Goal: Information Seeking & Learning: Compare options

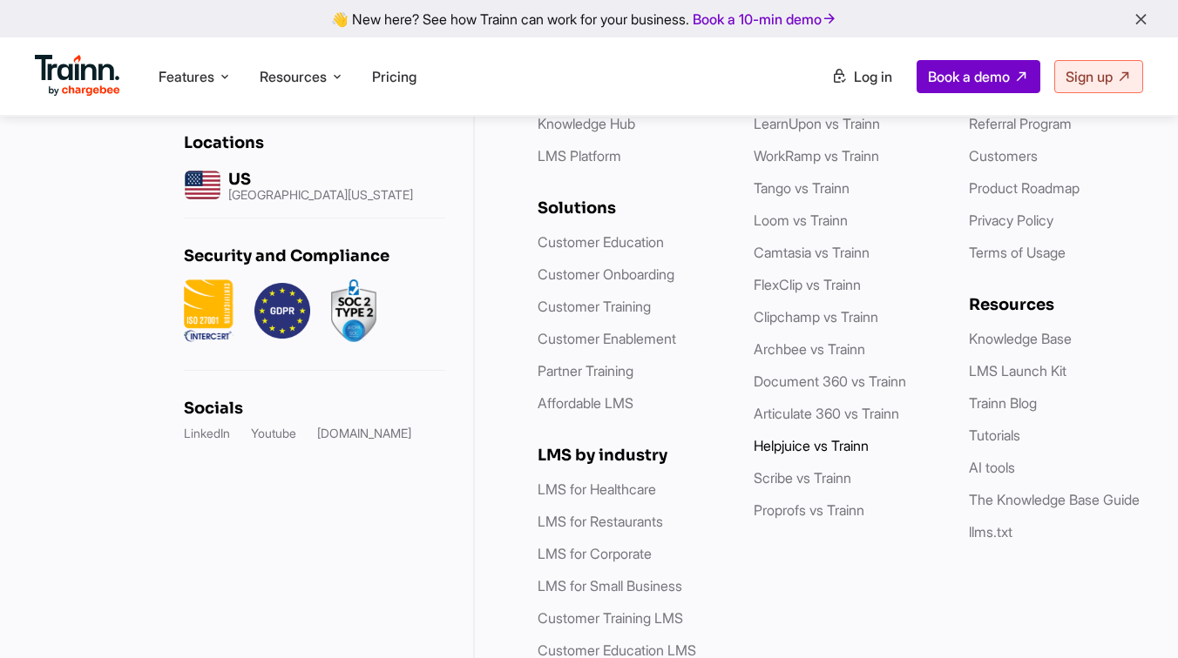
scroll to position [6188, 0]
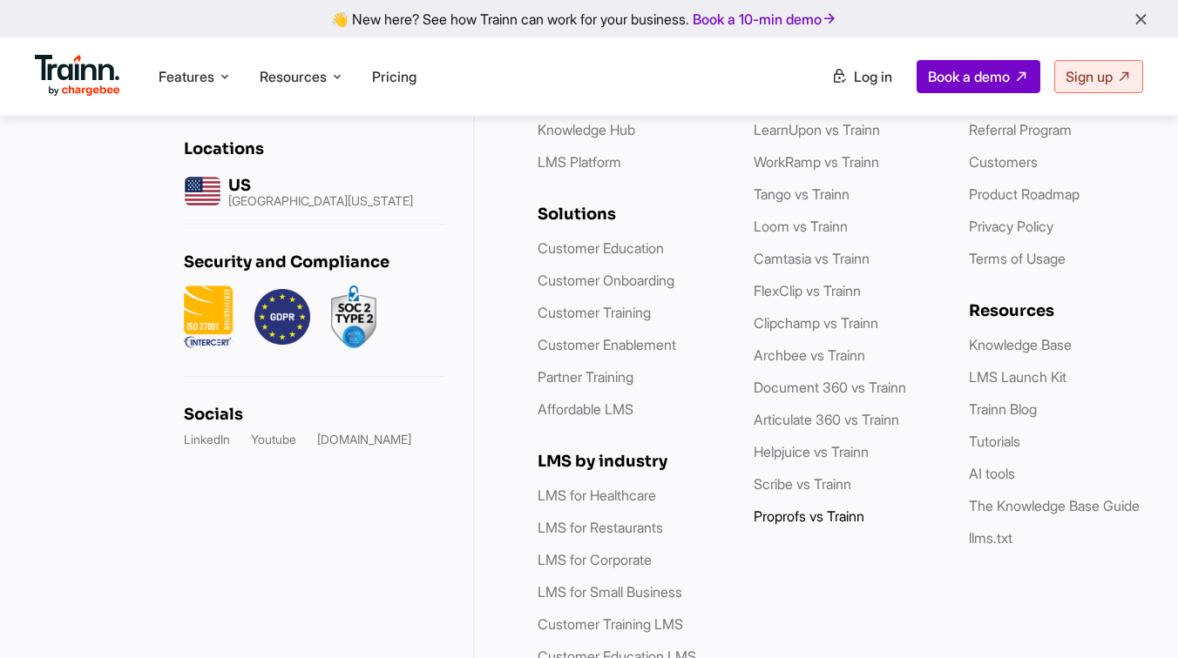
click at [797, 525] on link "Proprofs vs Trainn" at bounding box center [808, 516] width 111 height 17
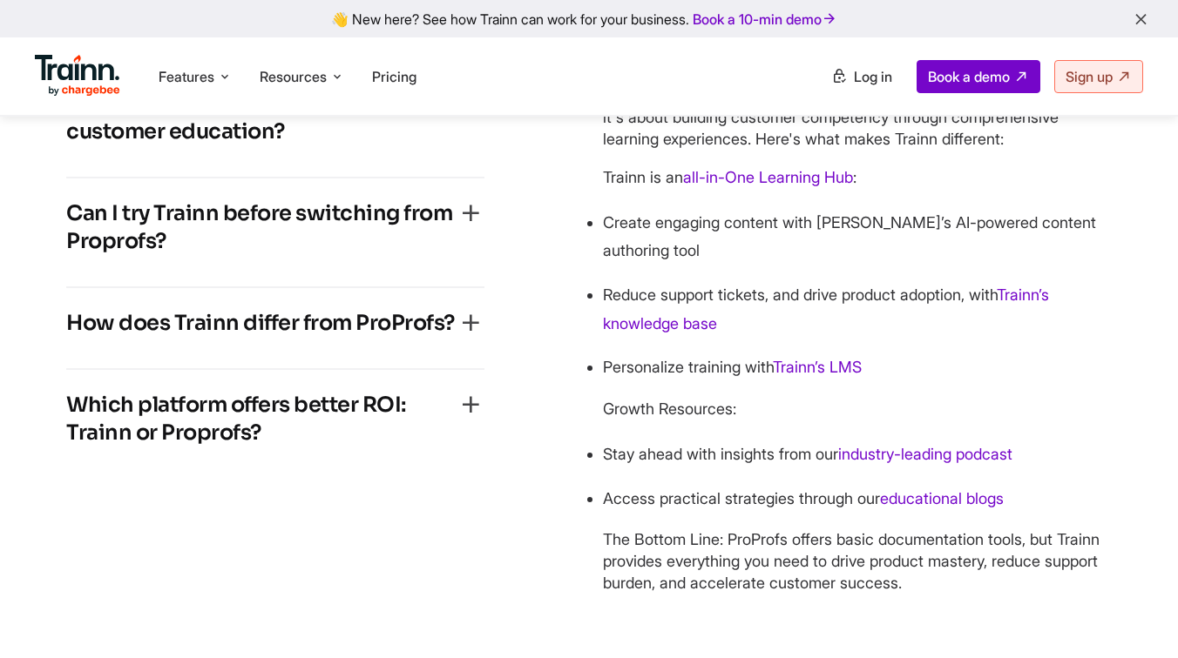
scroll to position [3938, 0]
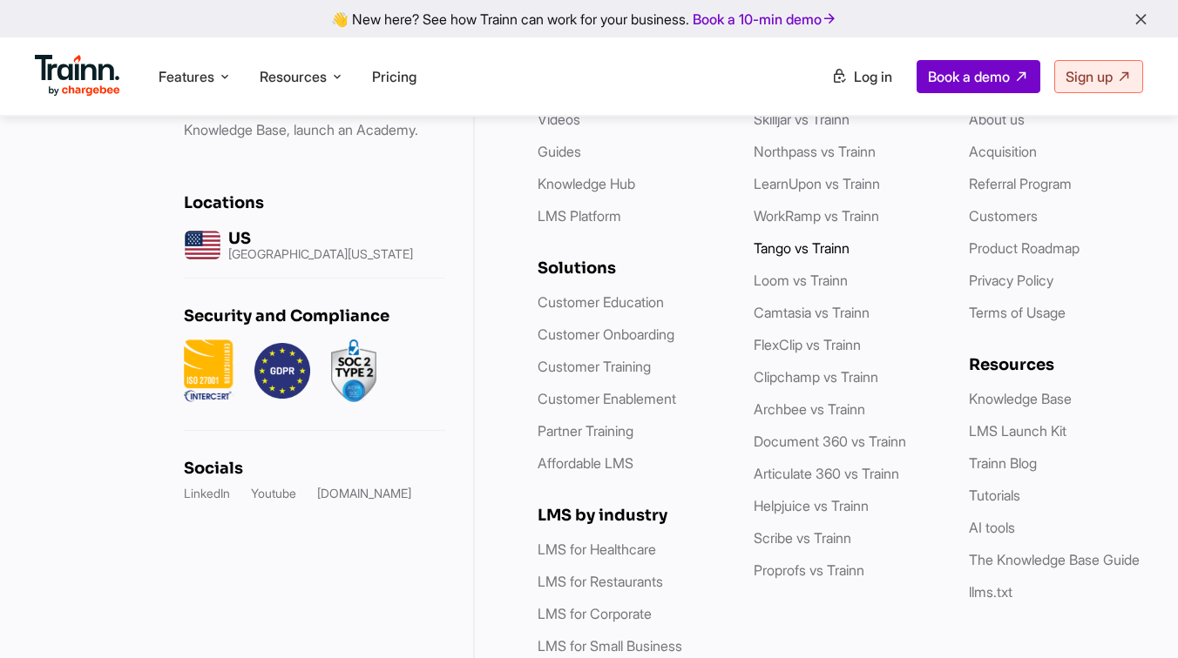
scroll to position [5125, 0]
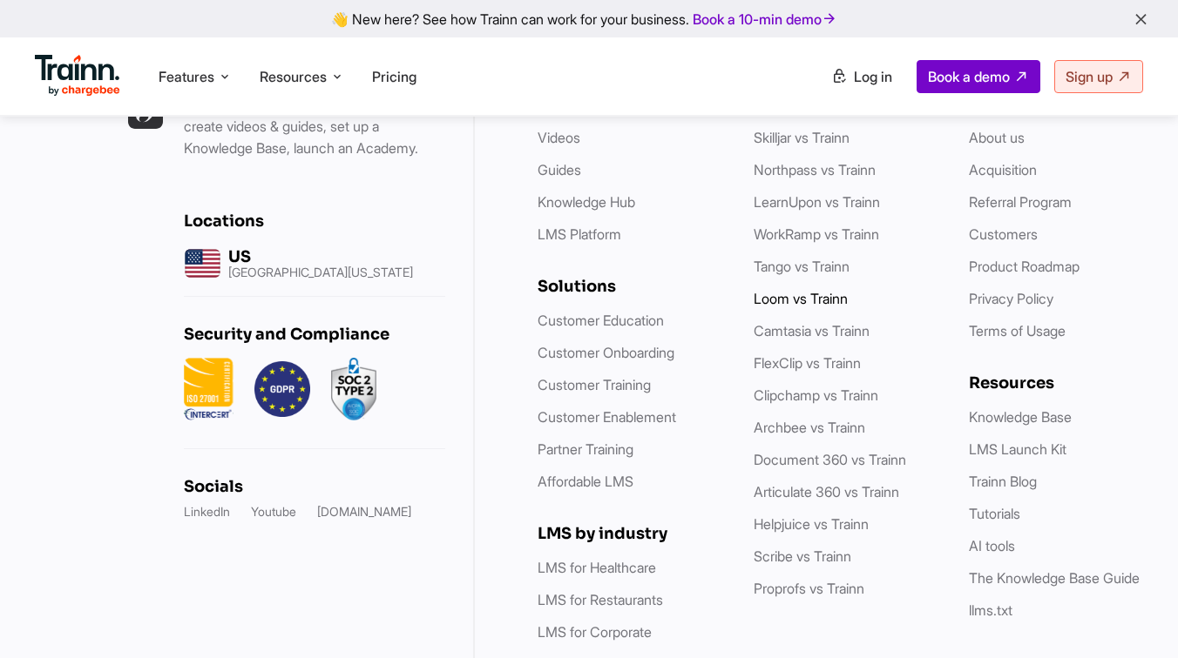
click at [800, 307] on link "Loom vs Trainn" at bounding box center [800, 298] width 94 height 17
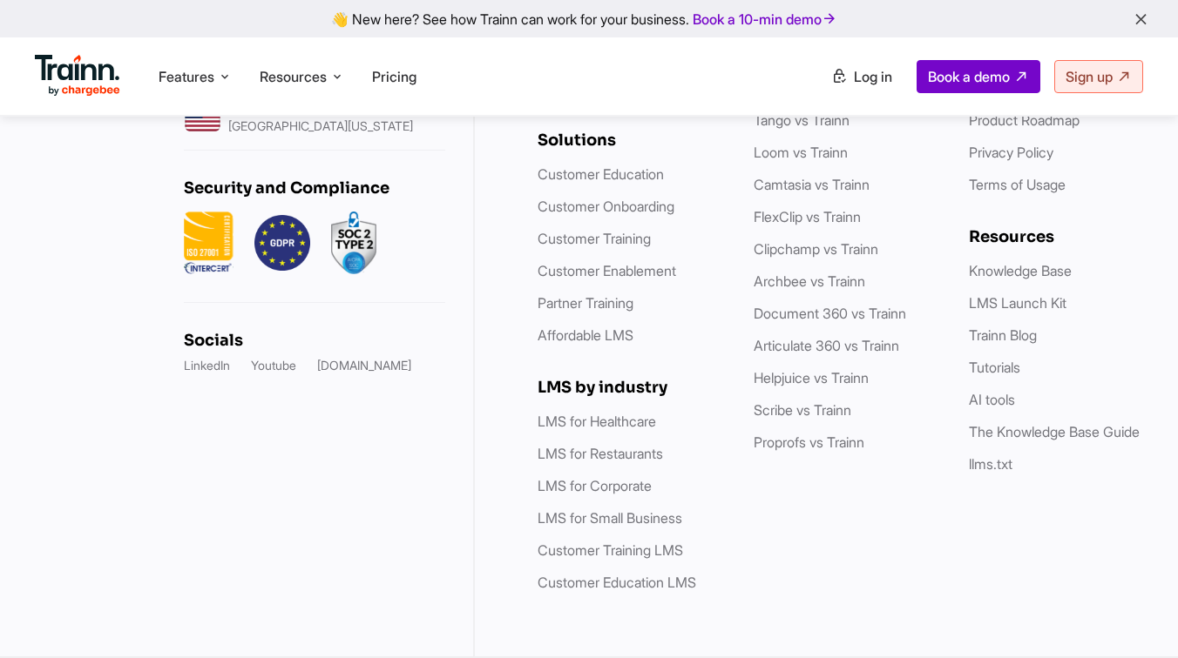
scroll to position [5315, 0]
click at [800, 287] on link "Archbee vs Trainn" at bounding box center [808, 281] width 111 height 17
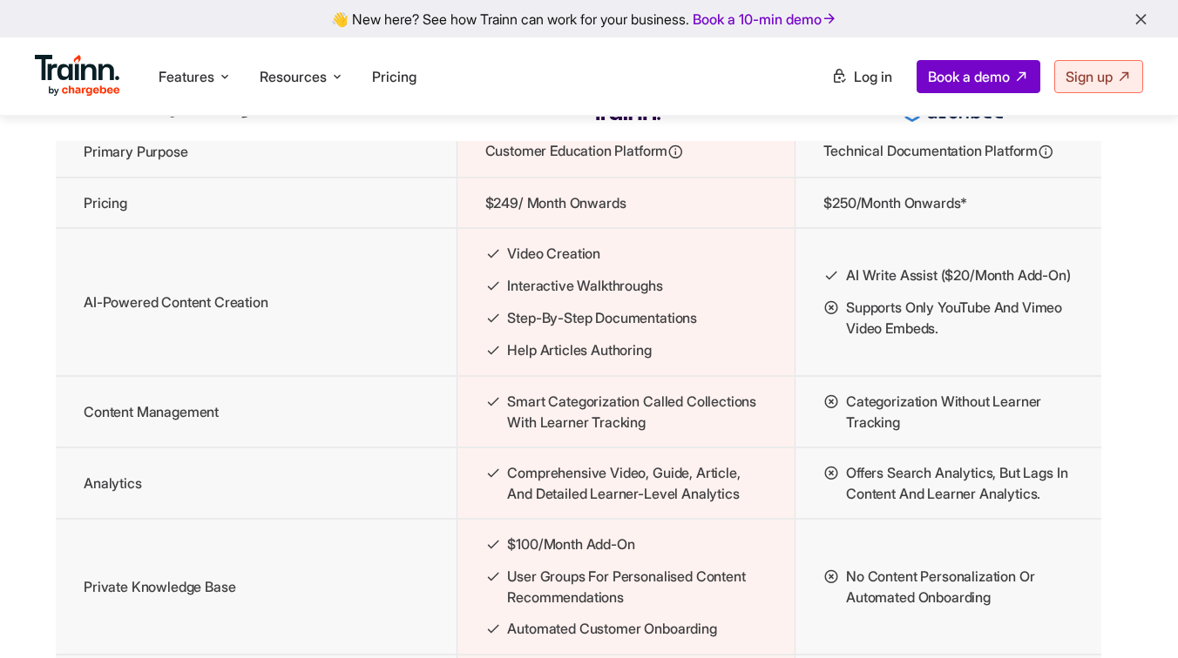
scroll to position [1874, 0]
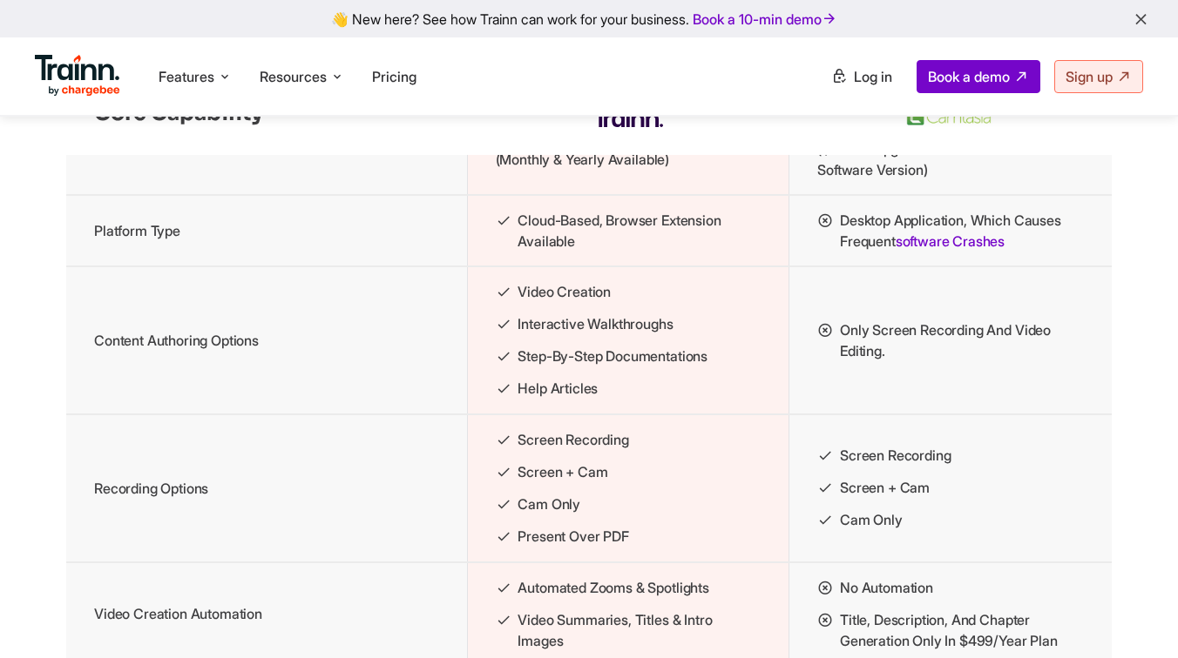
scroll to position [5315, 0]
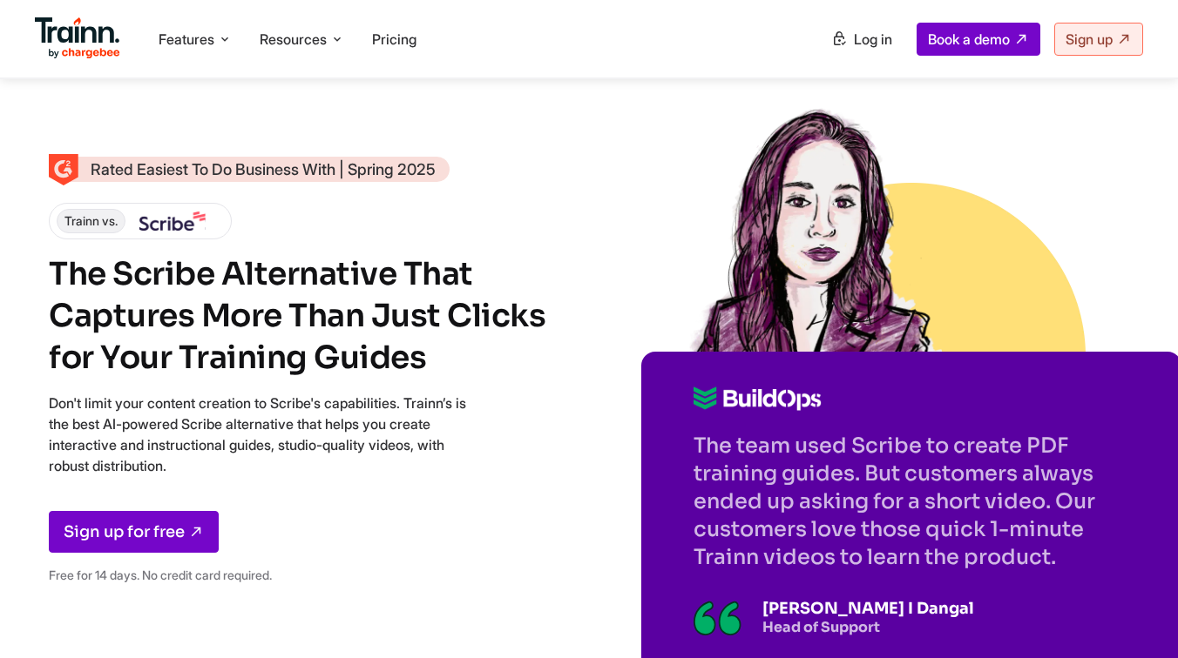
scroll to position [3559, 0]
